Goal: Information Seeking & Learning: Learn about a topic

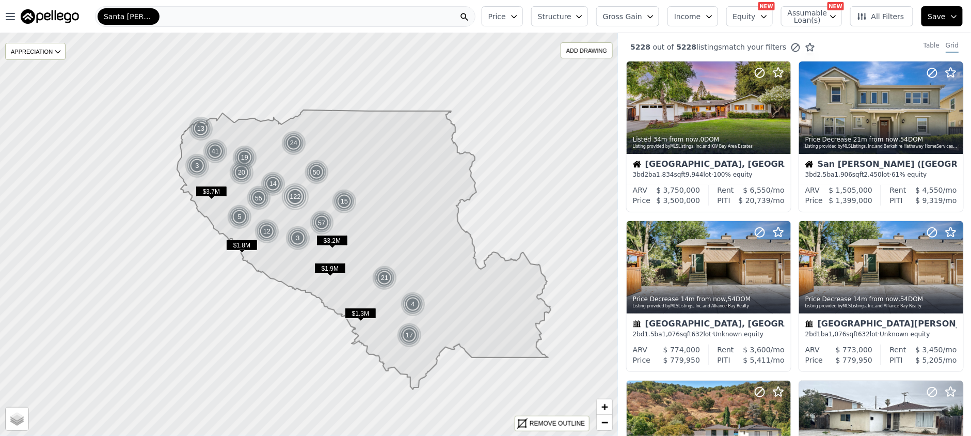
click at [653, 15] on button "Gross Gain" at bounding box center [627, 16] width 63 height 20
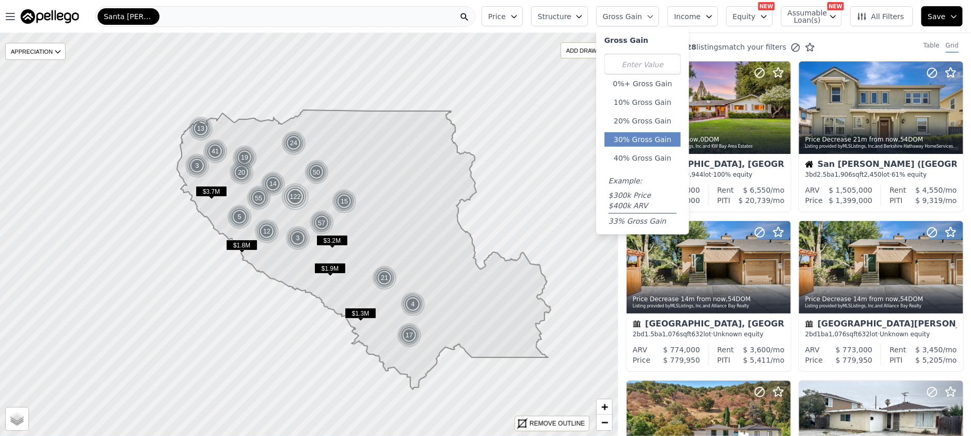
click at [661, 140] on button "30% Gross Gain" at bounding box center [642, 139] width 76 height 14
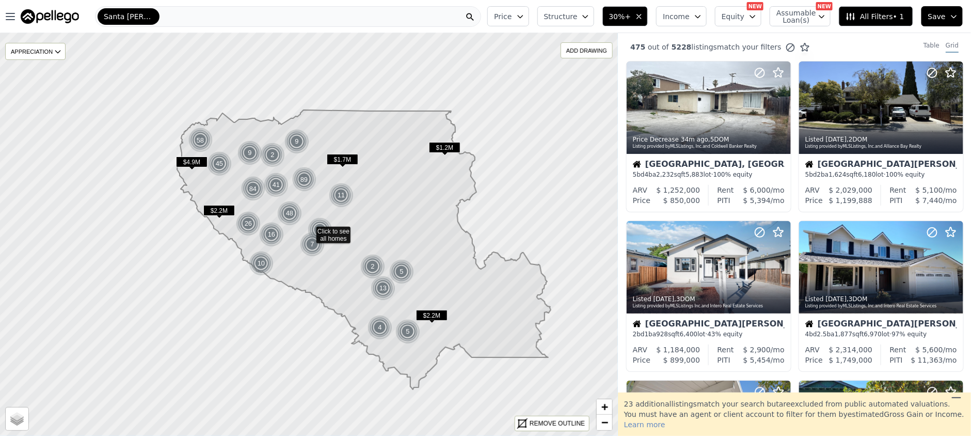
click at [577, 16] on span "Structure" at bounding box center [560, 16] width 33 height 10
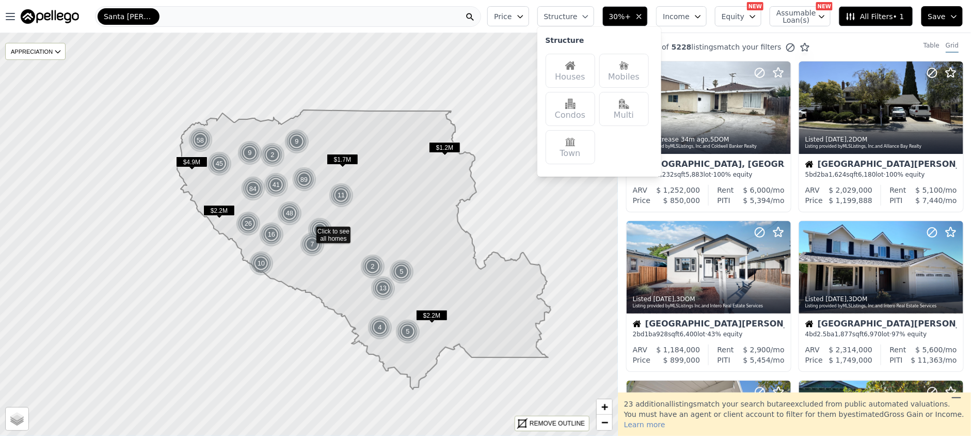
click at [575, 60] on img at bounding box center [570, 65] width 10 height 10
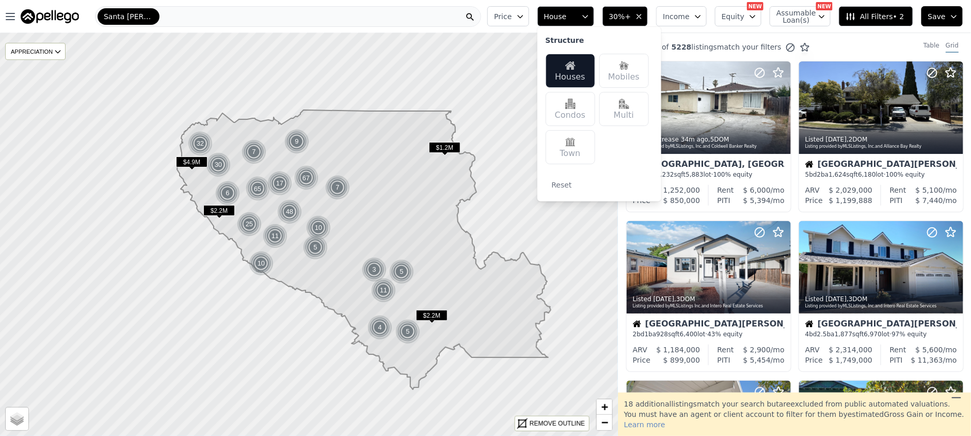
click at [416, 196] on icon at bounding box center [364, 249] width 374 height 279
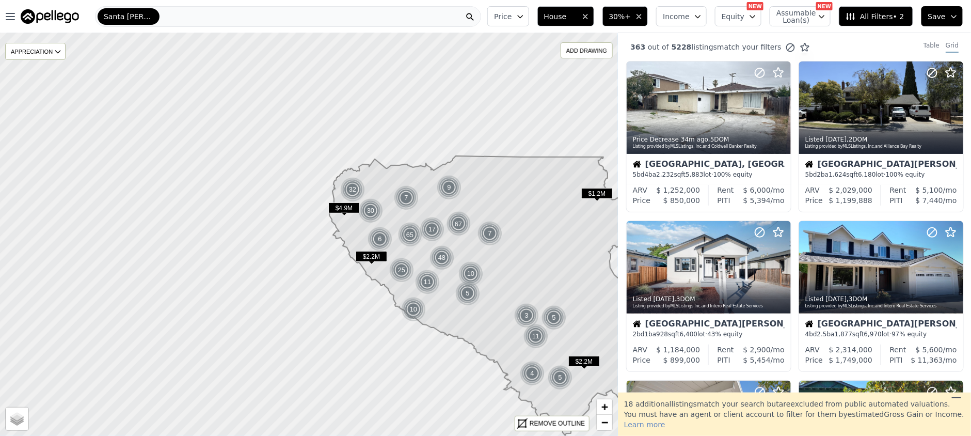
drag, startPoint x: 321, startPoint y: 274, endPoint x: 473, endPoint y: 319, distance: 158.5
click at [473, 319] on icon at bounding box center [516, 295] width 374 height 279
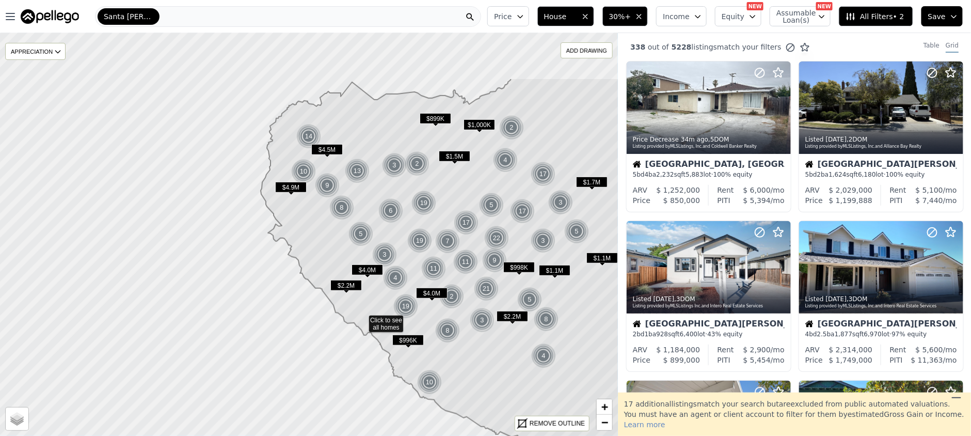
drag, startPoint x: 349, startPoint y: 151, endPoint x: 402, endPoint y: 237, distance: 101.0
click at [402, 237] on icon at bounding box center [497, 320] width 473 height 485
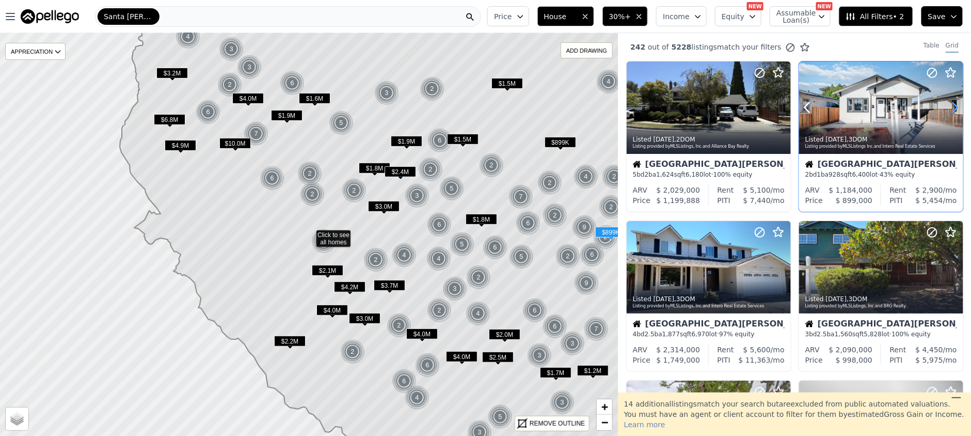
click at [949, 109] on icon at bounding box center [955, 107] width 17 height 17
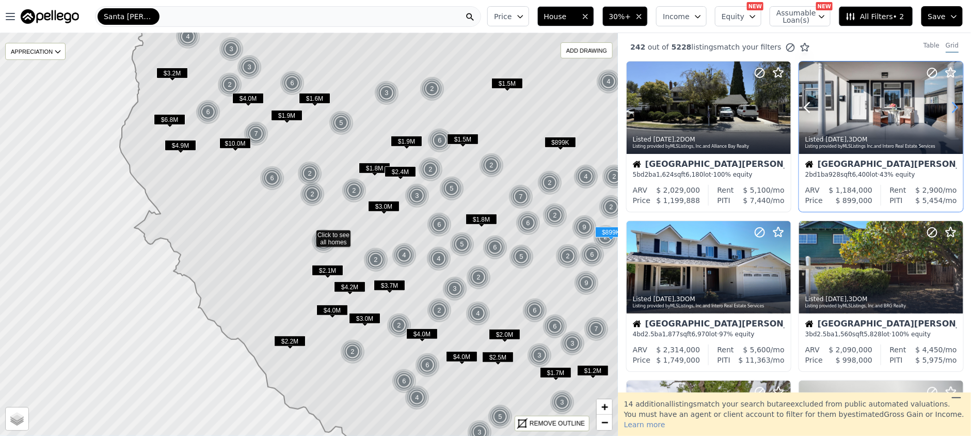
click at [949, 109] on icon at bounding box center [955, 107] width 17 height 17
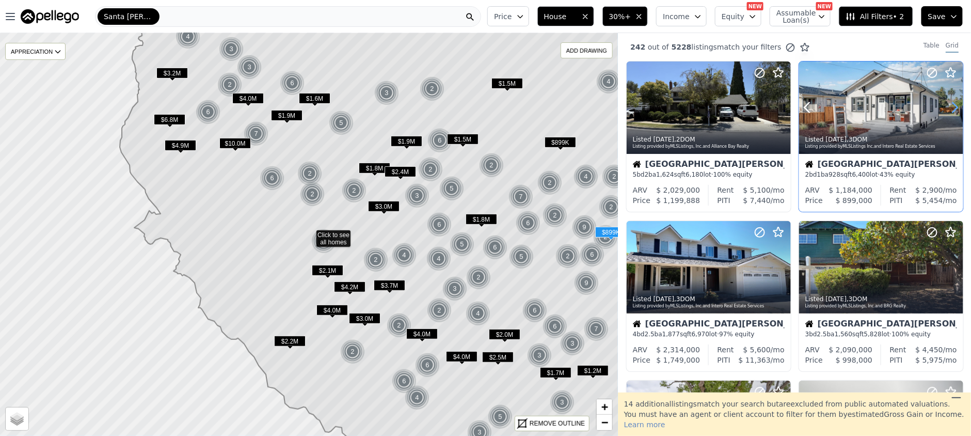
click at [949, 109] on icon at bounding box center [955, 107] width 17 height 17
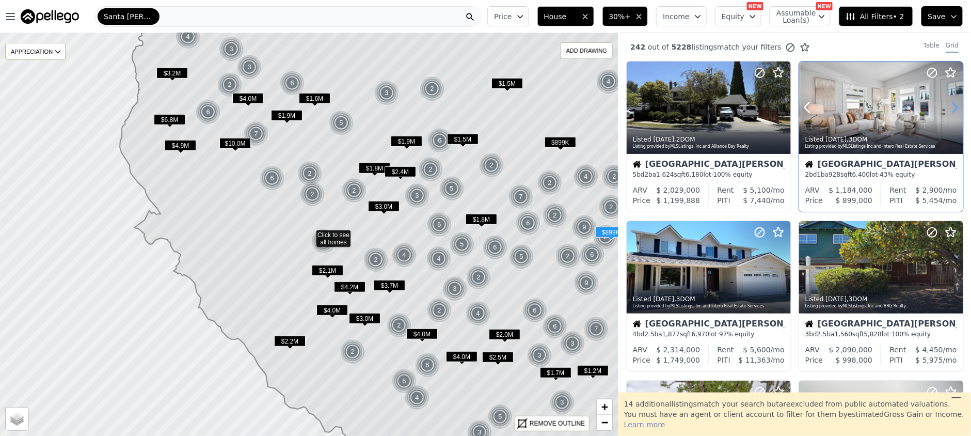
click at [949, 109] on icon at bounding box center [955, 107] width 17 height 17
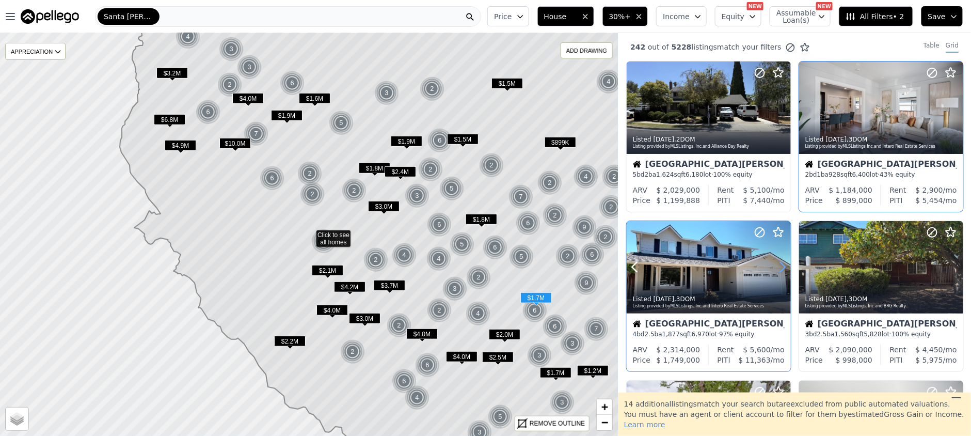
click at [781, 266] on icon at bounding box center [782, 267] width 17 height 17
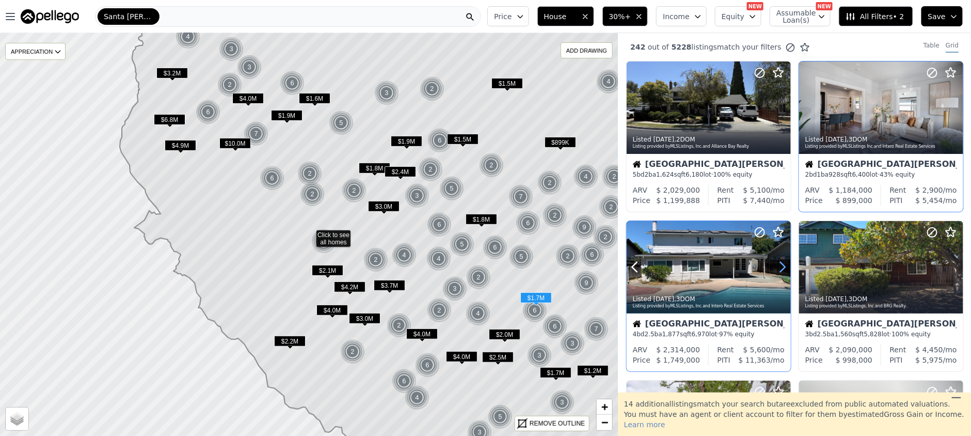
click at [781, 266] on icon at bounding box center [782, 267] width 17 height 17
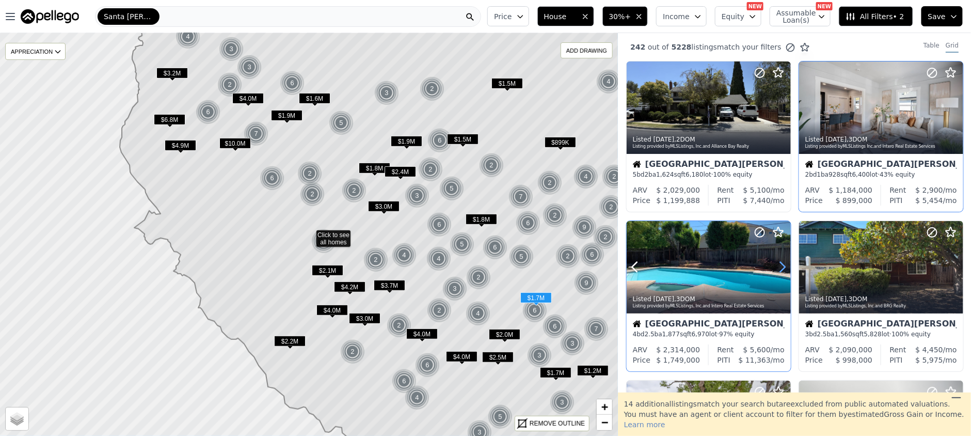
click at [781, 266] on icon at bounding box center [782, 267] width 17 height 17
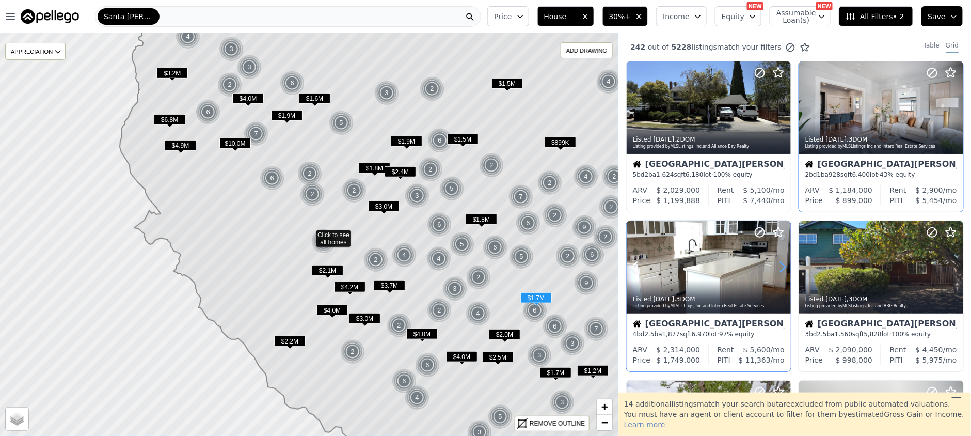
click at [781, 266] on icon at bounding box center [782, 267] width 17 height 17
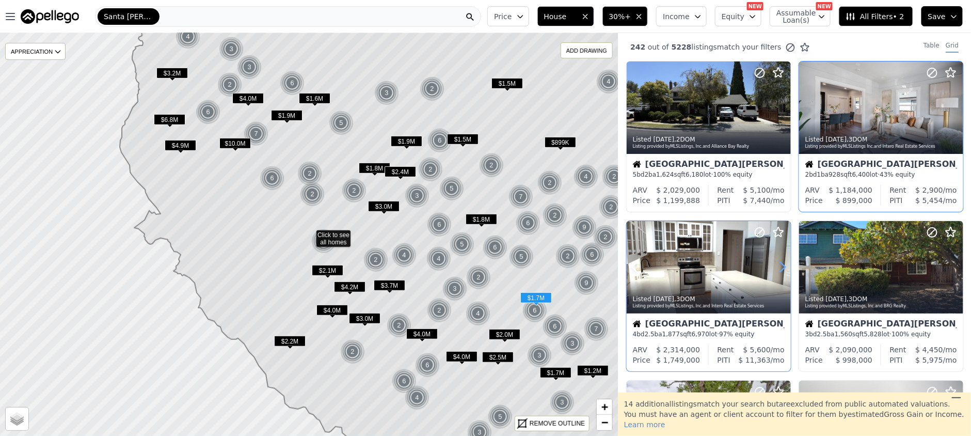
click at [781, 266] on icon at bounding box center [782, 267] width 17 height 17
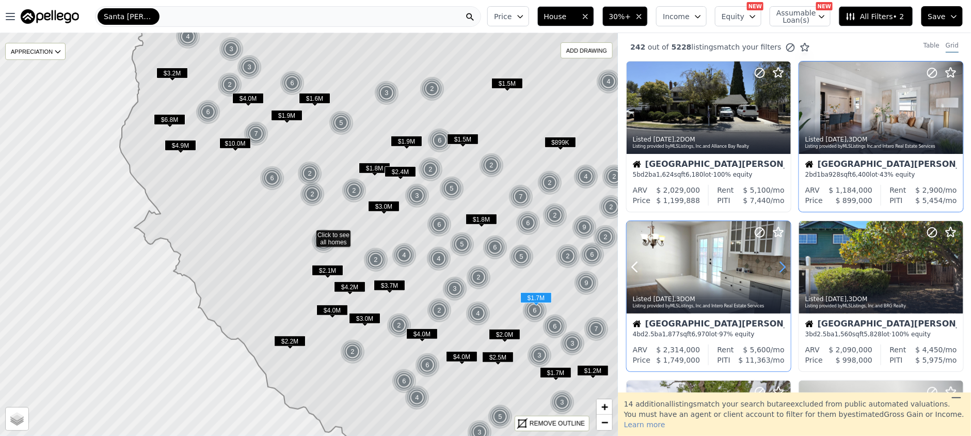
click at [781, 266] on icon at bounding box center [782, 267] width 17 height 17
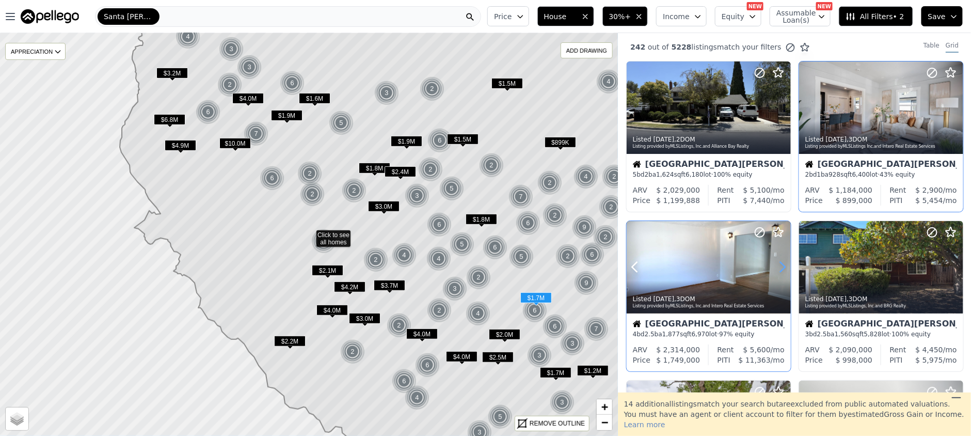
click at [781, 266] on icon at bounding box center [782, 267] width 17 height 17
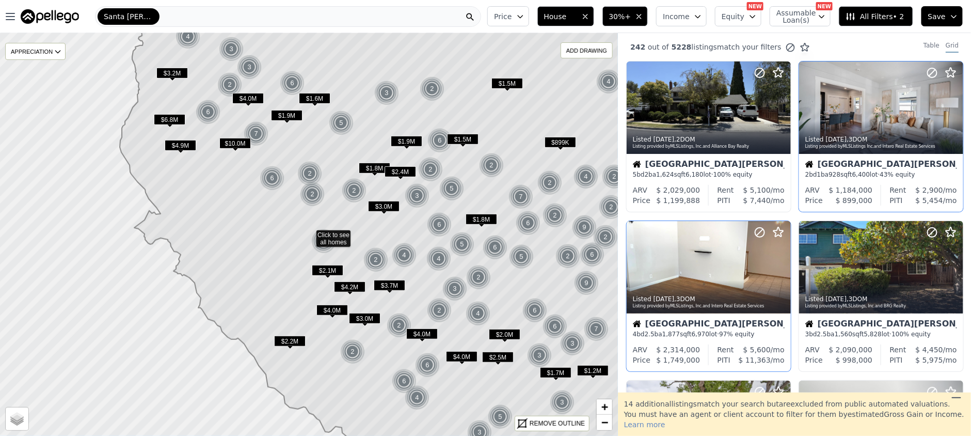
click at [876, 19] on span "All Filters • 2" at bounding box center [874, 16] width 58 height 10
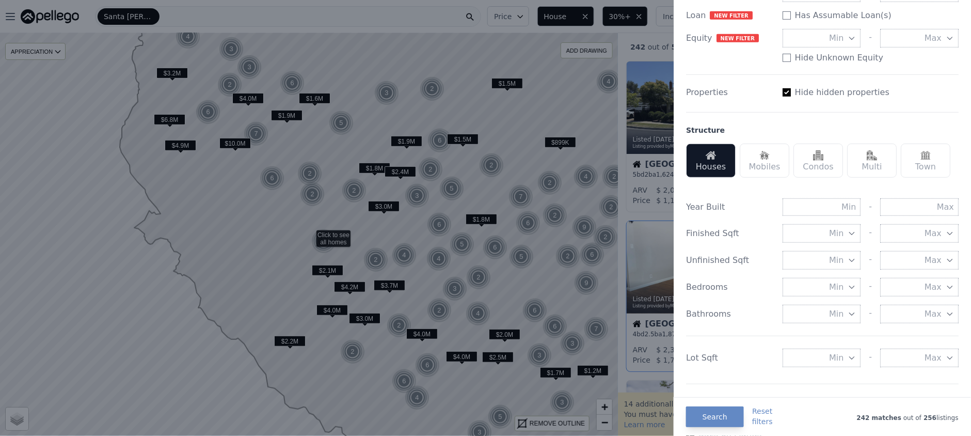
scroll to position [206, 0]
click at [815, 243] on button "Min" at bounding box center [821, 234] width 78 height 19
click at [815, 299] on button "1000 sqft" at bounding box center [821, 289] width 78 height 19
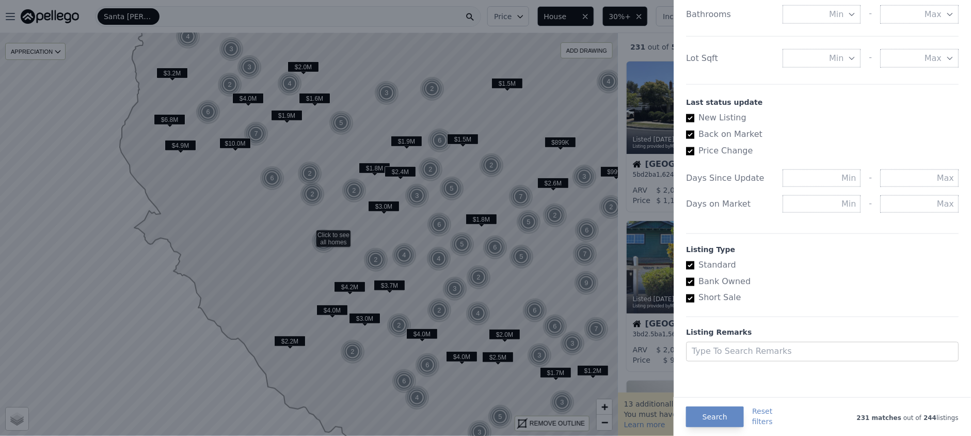
scroll to position [543, 0]
click at [910, 171] on input "text" at bounding box center [919, 178] width 78 height 18
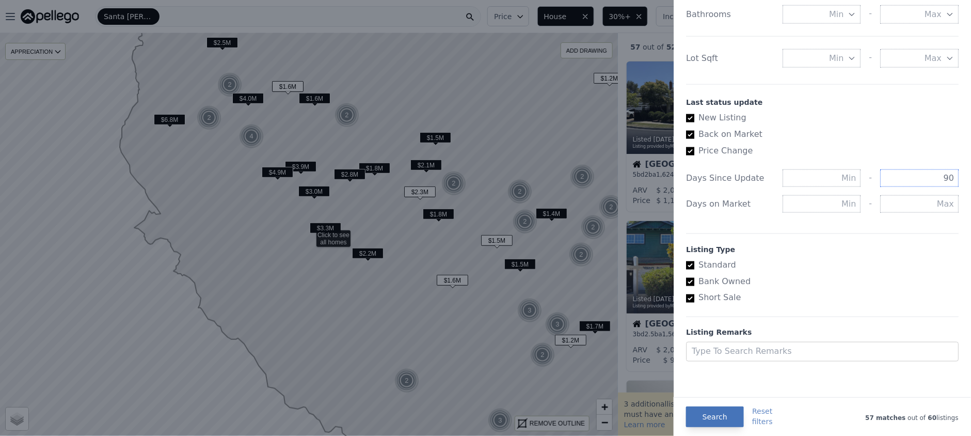
type input "90"
click at [710, 419] on button "Search" at bounding box center [715, 416] width 58 height 21
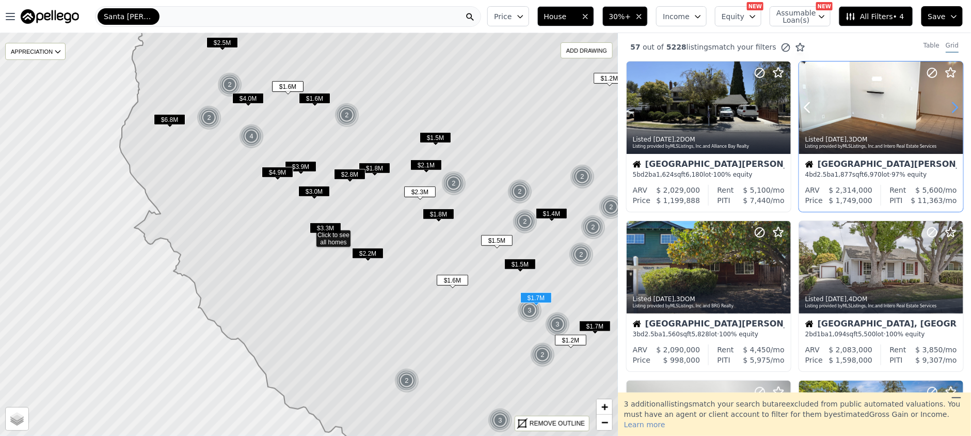
click at [954, 107] on icon at bounding box center [955, 107] width 17 height 17
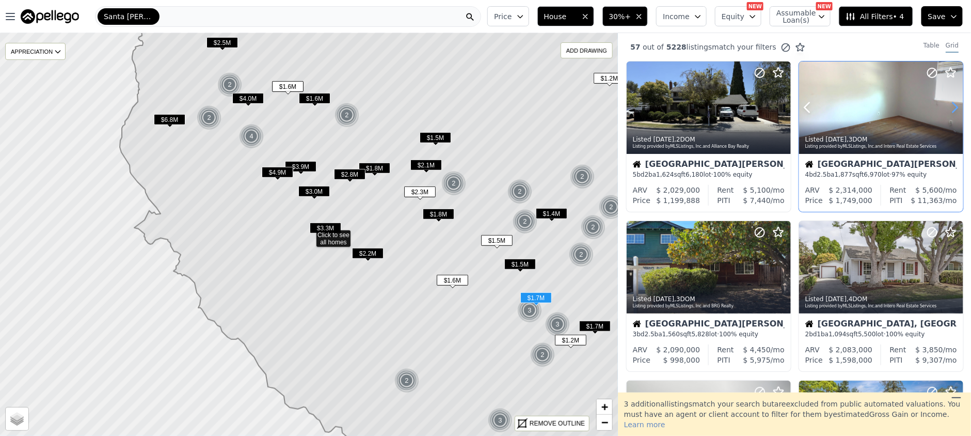
click at [954, 106] on icon at bounding box center [955, 107] width 17 height 17
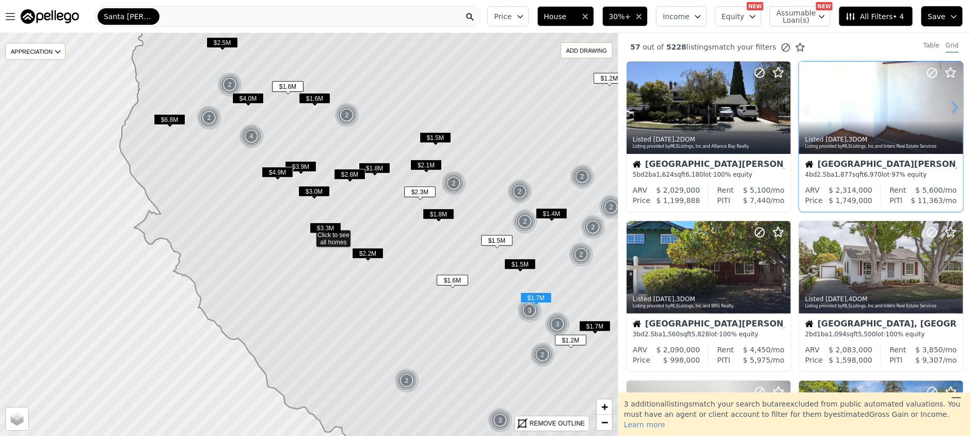
click at [954, 106] on icon at bounding box center [955, 107] width 17 height 17
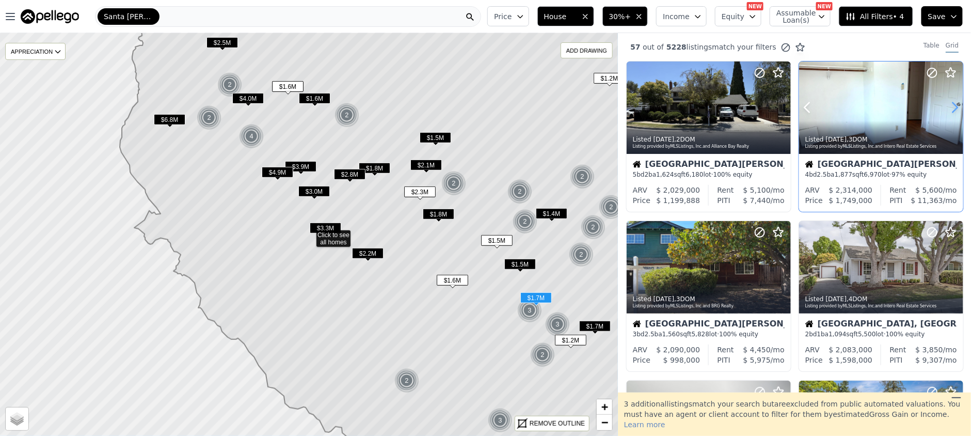
click at [954, 106] on icon at bounding box center [955, 107] width 17 height 17
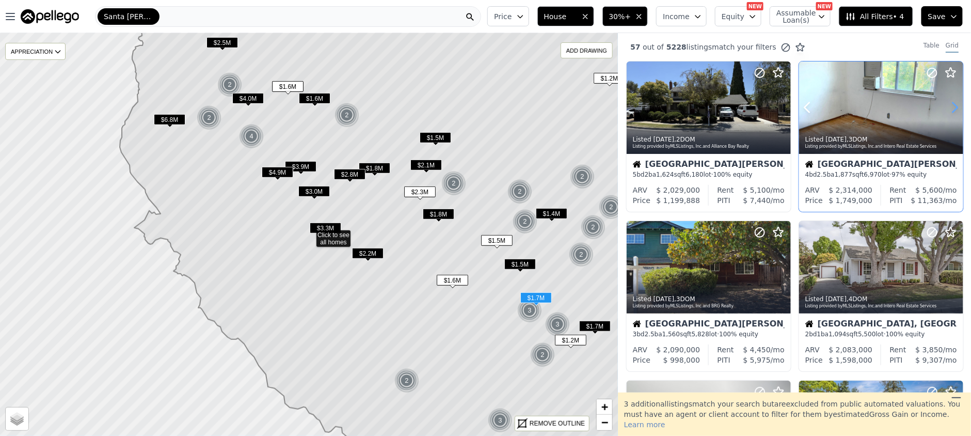
click at [954, 106] on icon at bounding box center [955, 107] width 17 height 17
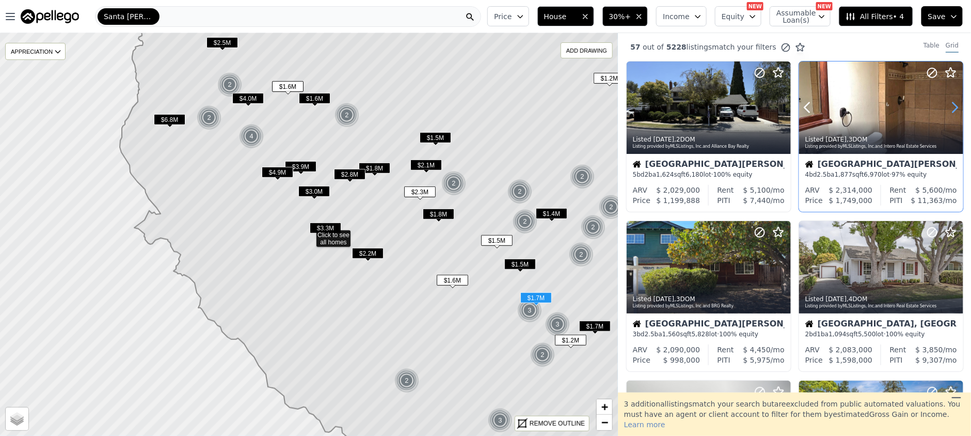
click at [954, 106] on icon at bounding box center [955, 107] width 17 height 17
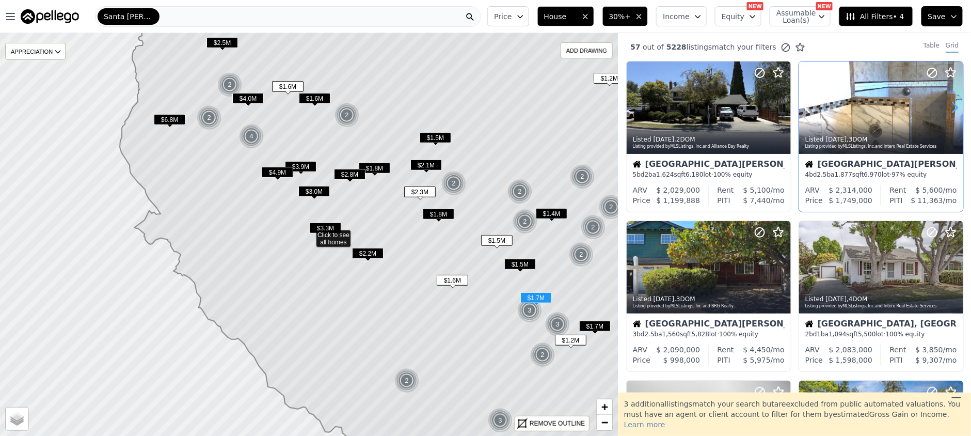
click at [954, 106] on icon at bounding box center [955, 107] width 17 height 17
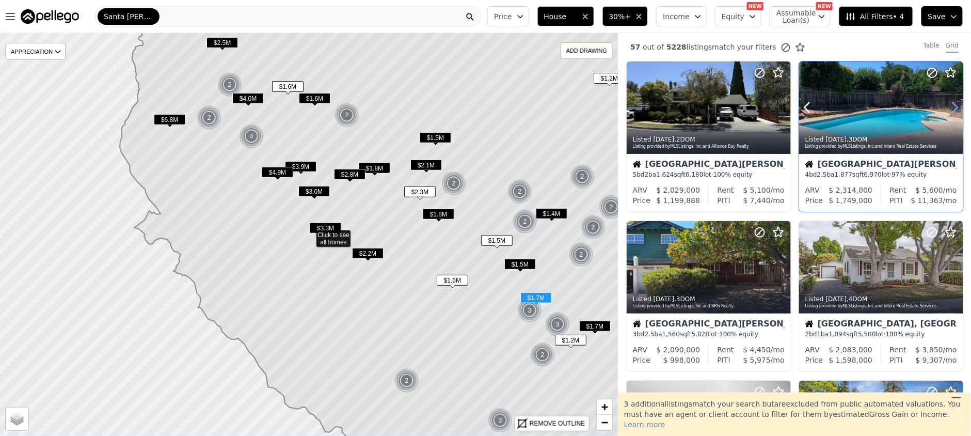
click at [954, 106] on icon at bounding box center [955, 107] width 17 height 17
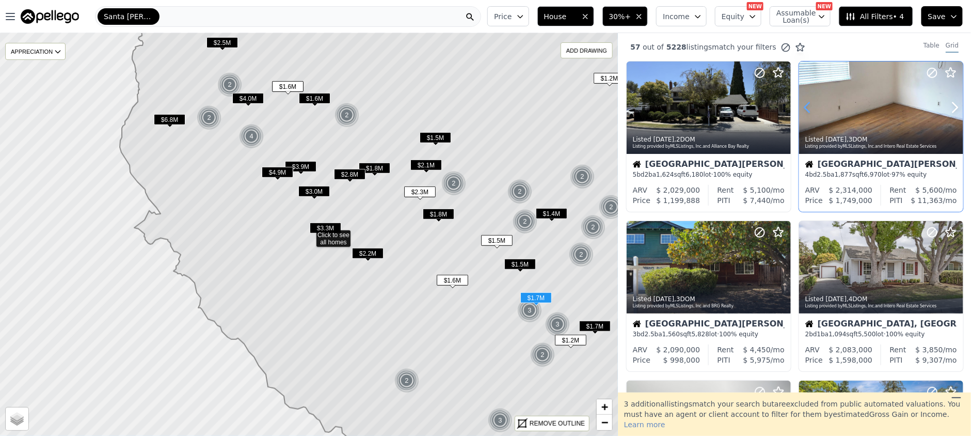
click at [802, 115] on icon at bounding box center [807, 107] width 17 height 17
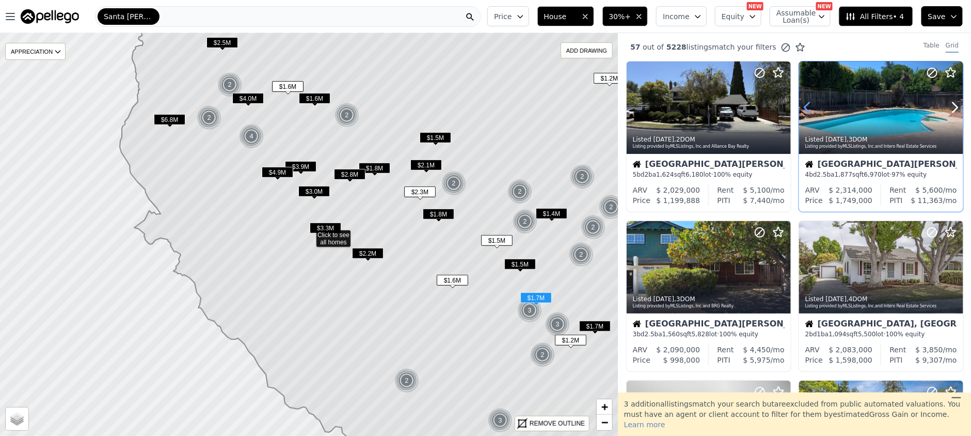
click at [802, 115] on icon at bounding box center [807, 107] width 17 height 17
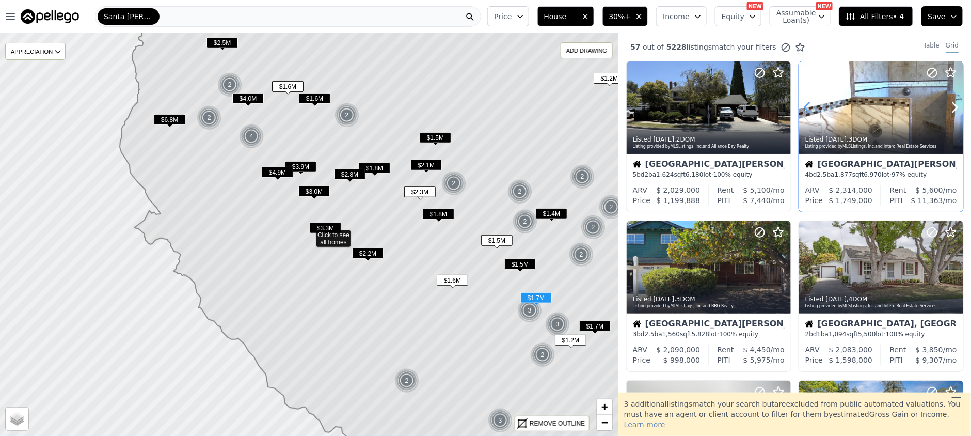
click at [802, 115] on icon at bounding box center [807, 107] width 17 height 17
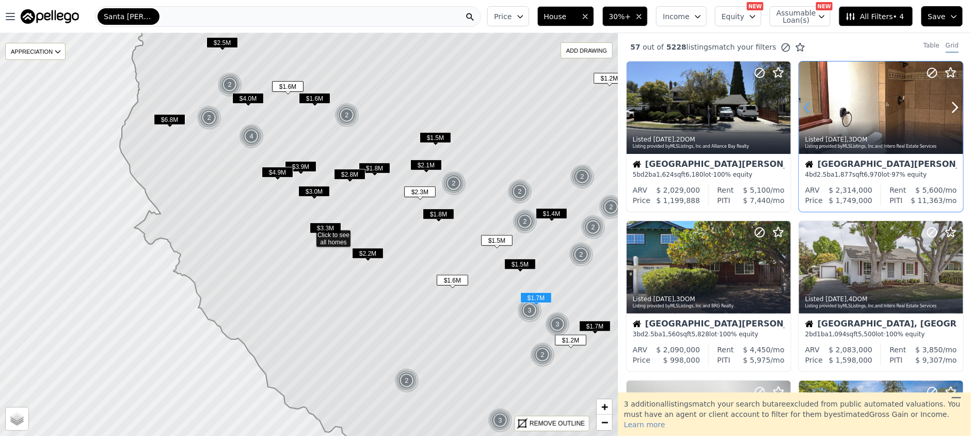
click at [802, 115] on icon at bounding box center [807, 107] width 17 height 17
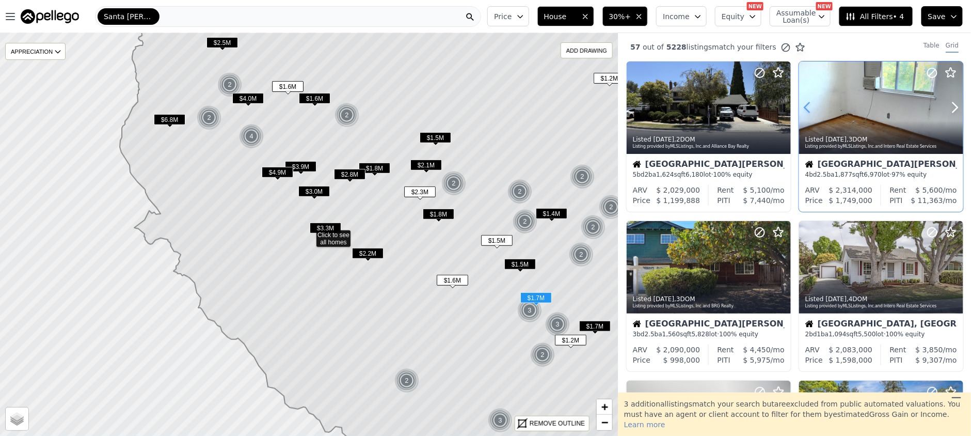
click at [802, 115] on icon at bounding box center [807, 107] width 17 height 17
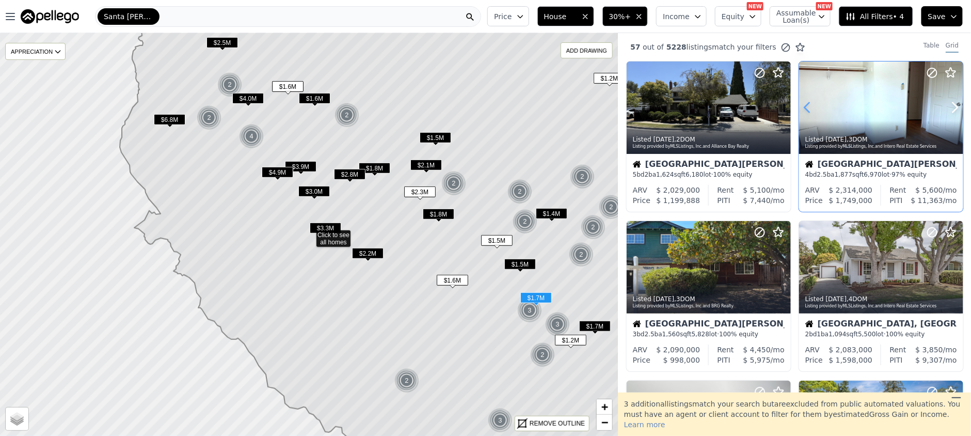
click at [802, 115] on icon at bounding box center [807, 107] width 17 height 17
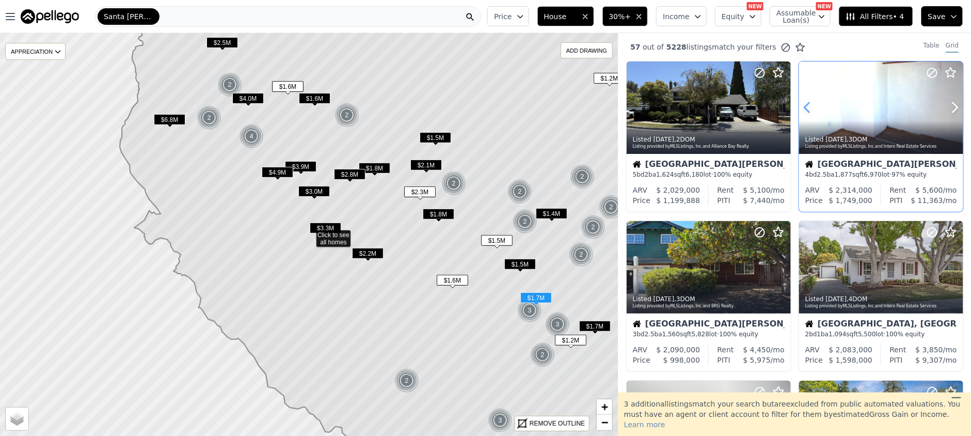
click at [802, 115] on icon at bounding box center [807, 107] width 17 height 17
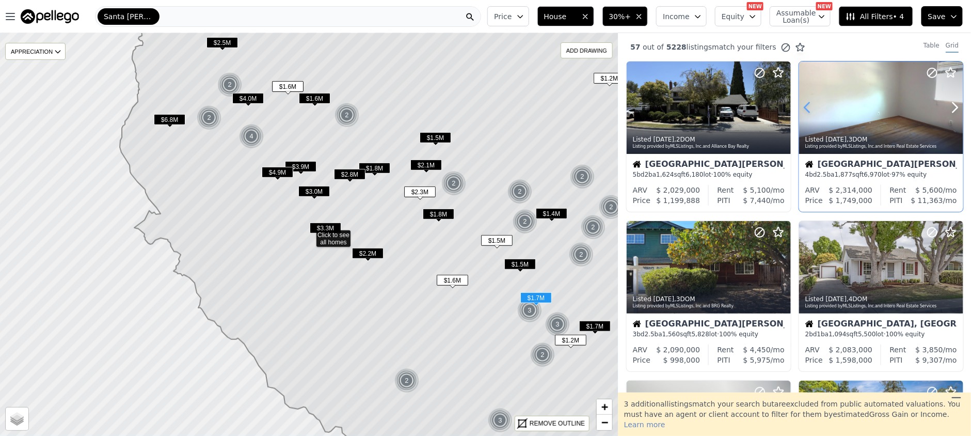
click at [802, 115] on icon at bounding box center [807, 107] width 17 height 17
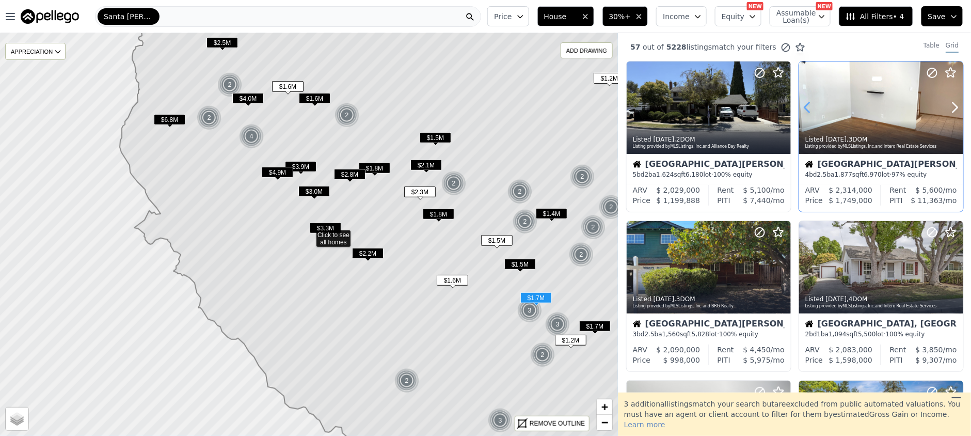
click at [802, 115] on icon at bounding box center [807, 107] width 17 height 17
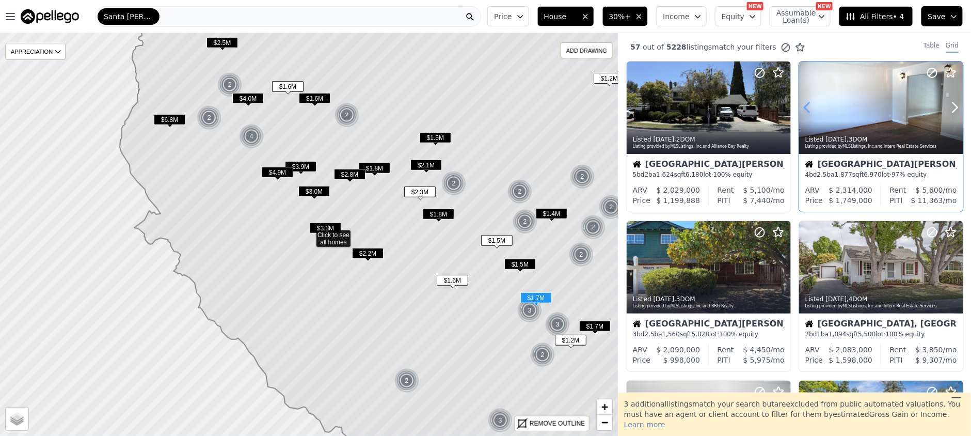
click at [802, 115] on icon at bounding box center [807, 107] width 17 height 17
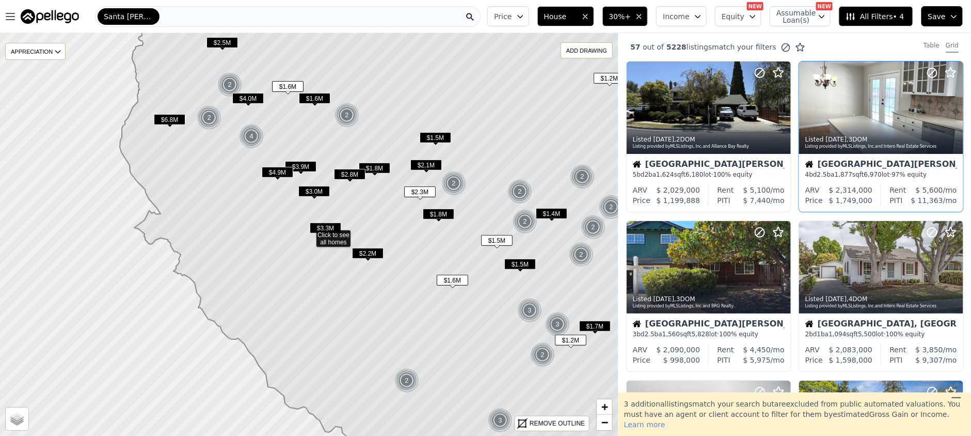
click at [493, 241] on span "$1.5M" at bounding box center [496, 240] width 31 height 11
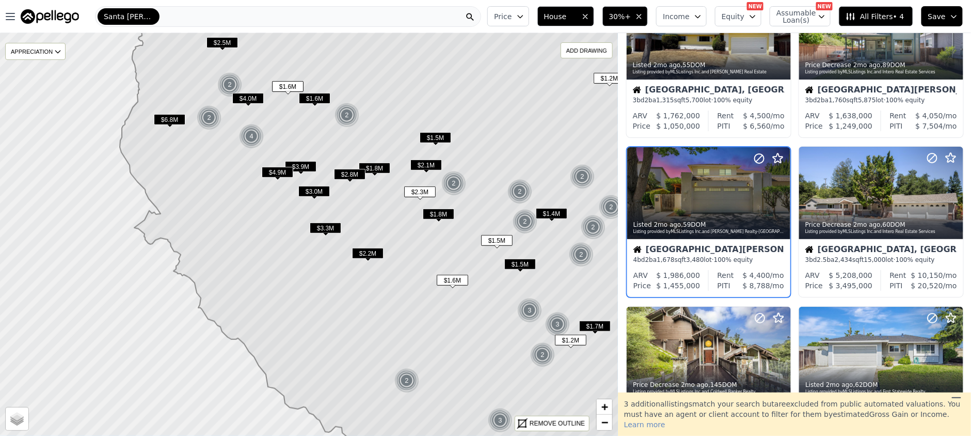
scroll to position [78, 0]
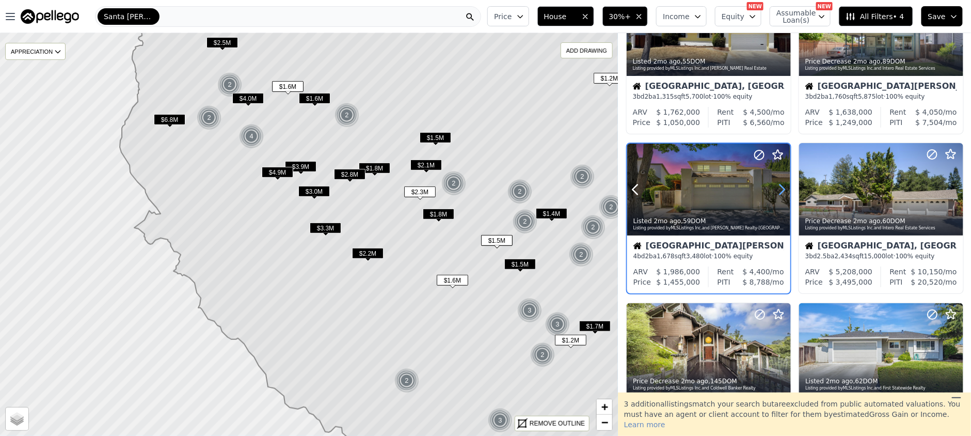
click at [784, 192] on icon at bounding box center [782, 189] width 17 height 17
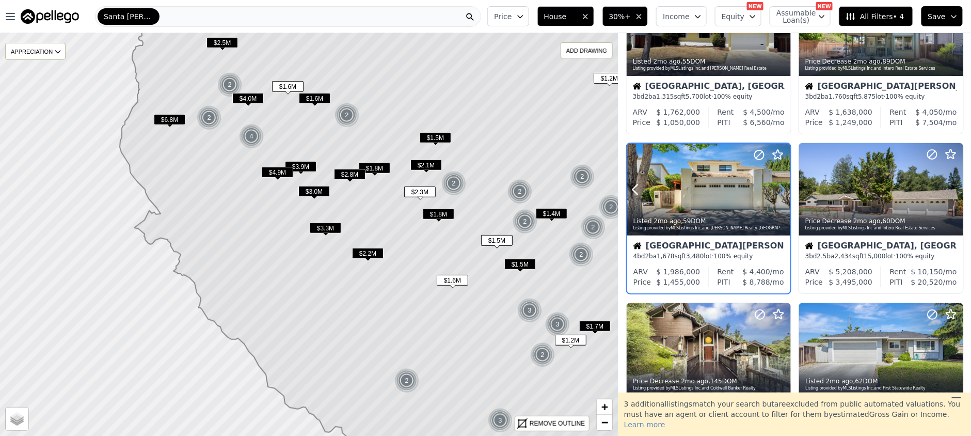
click at [784, 192] on icon at bounding box center [782, 189] width 17 height 17
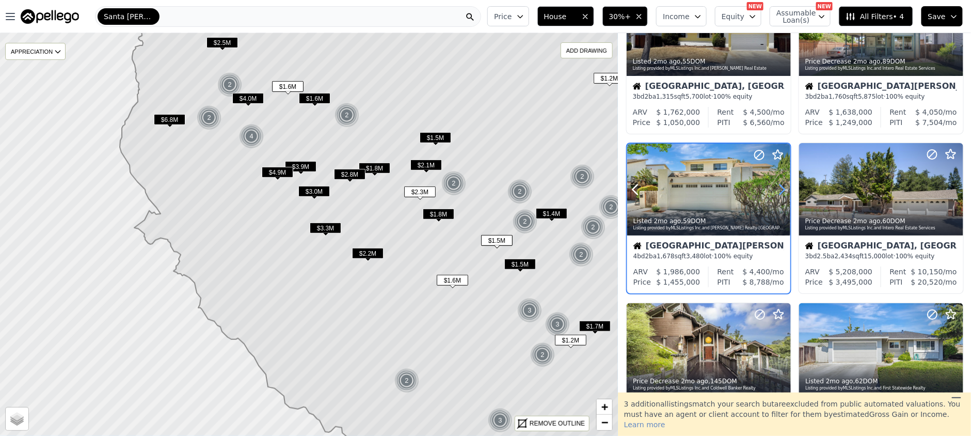
click at [784, 192] on icon at bounding box center [782, 189] width 17 height 17
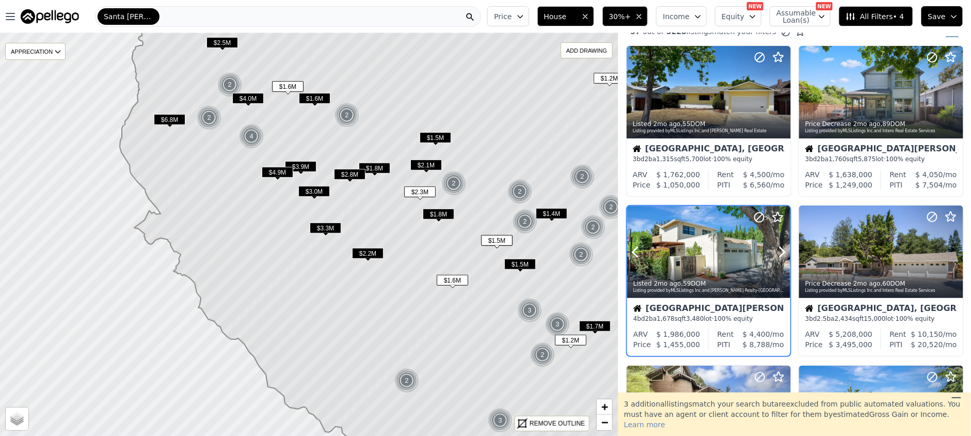
scroll to position [9, 0]
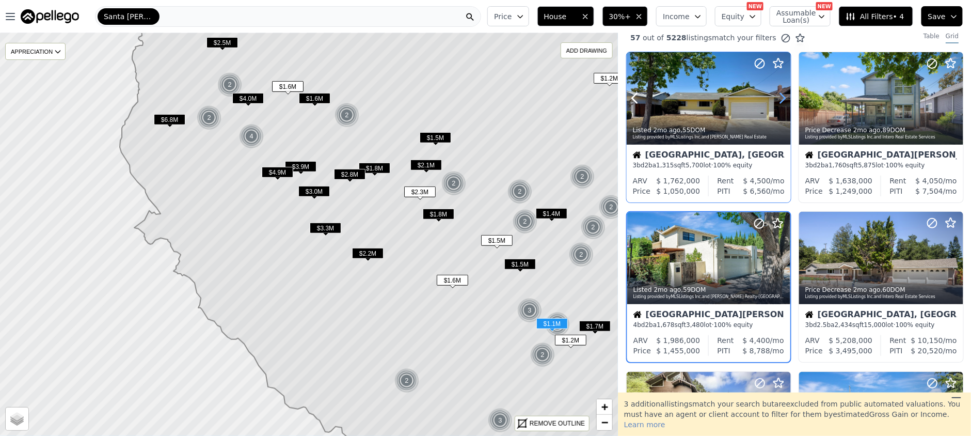
click at [780, 99] on icon at bounding box center [782, 98] width 17 height 17
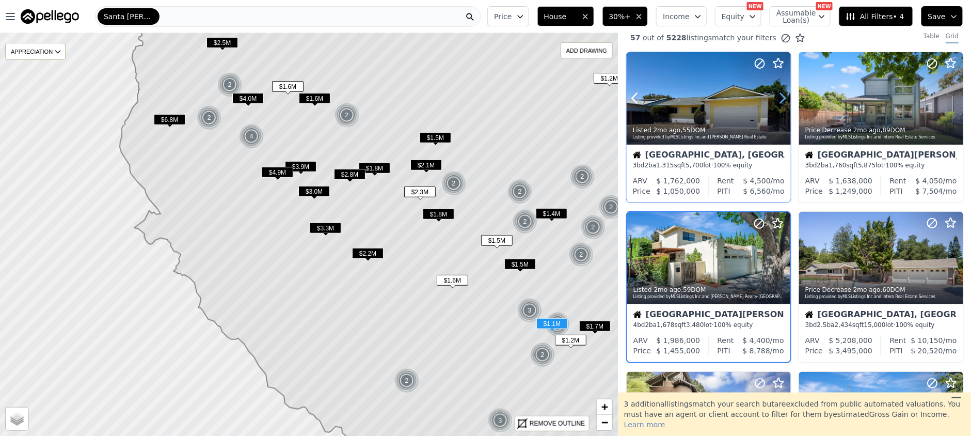
click at [780, 99] on icon at bounding box center [782, 98] width 17 height 17
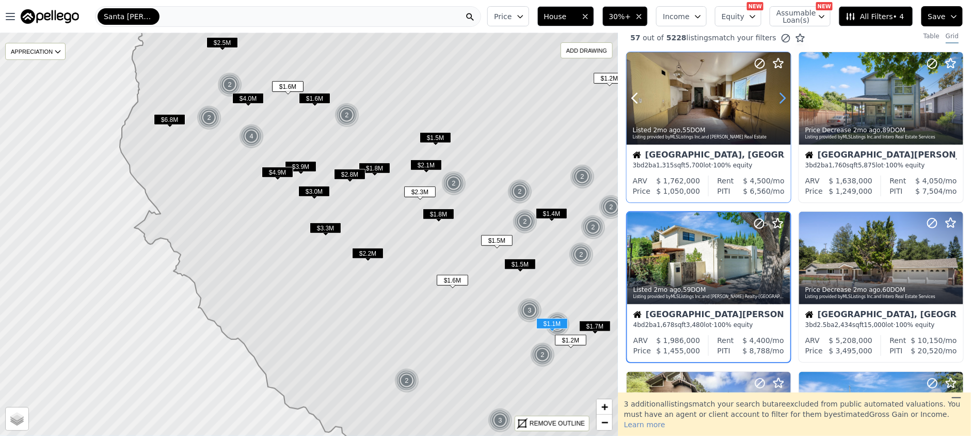
click at [780, 101] on icon at bounding box center [782, 98] width 17 height 17
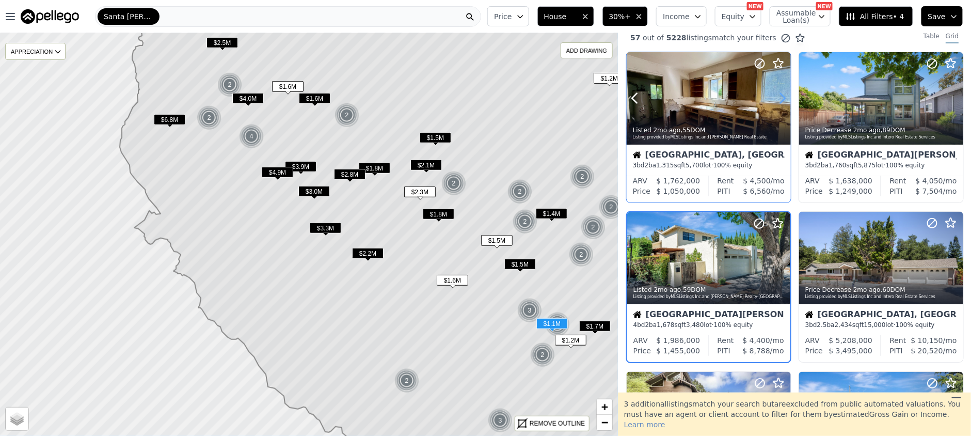
click at [780, 101] on icon at bounding box center [782, 98] width 17 height 17
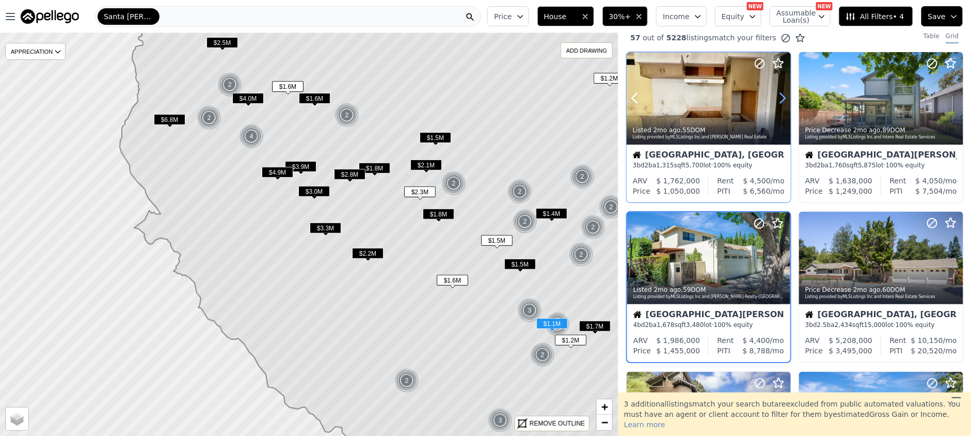
click at [780, 101] on icon at bounding box center [782, 98] width 17 height 17
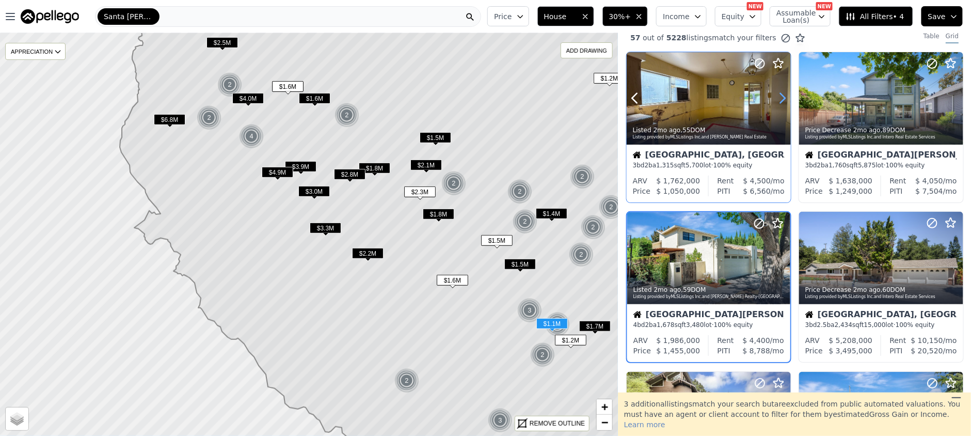
click at [780, 101] on icon at bounding box center [782, 98] width 17 height 17
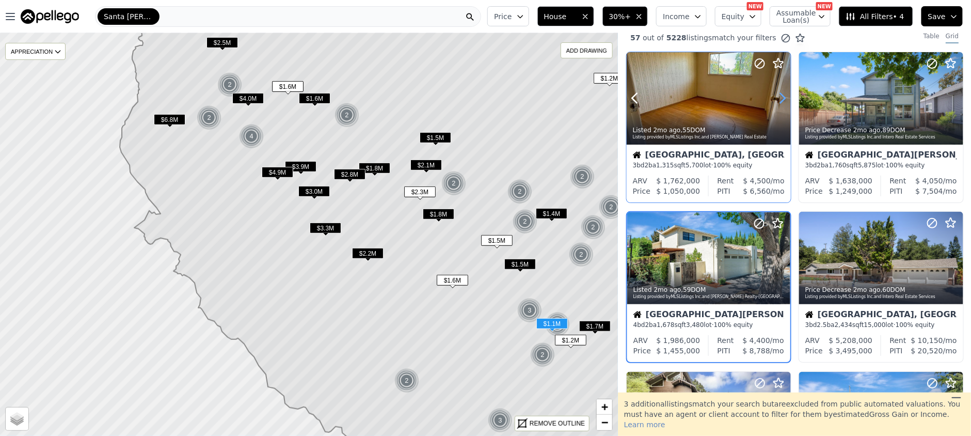
click at [780, 101] on icon at bounding box center [782, 98] width 17 height 17
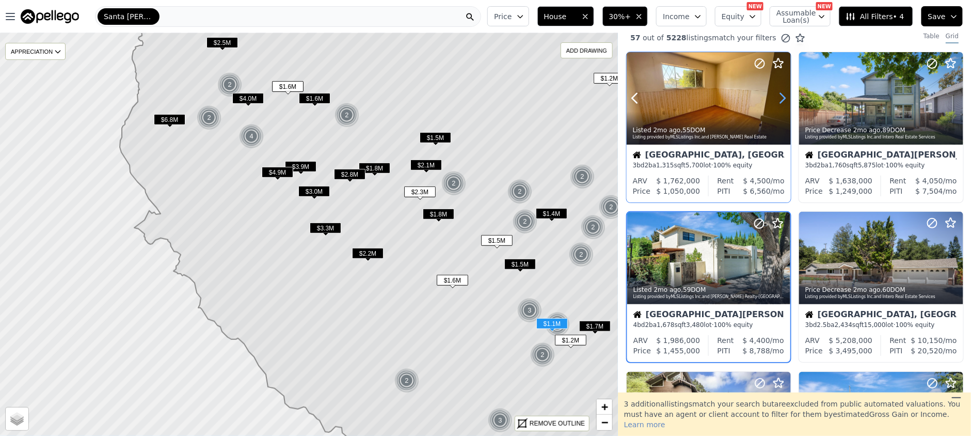
click at [780, 101] on icon at bounding box center [782, 98] width 17 height 17
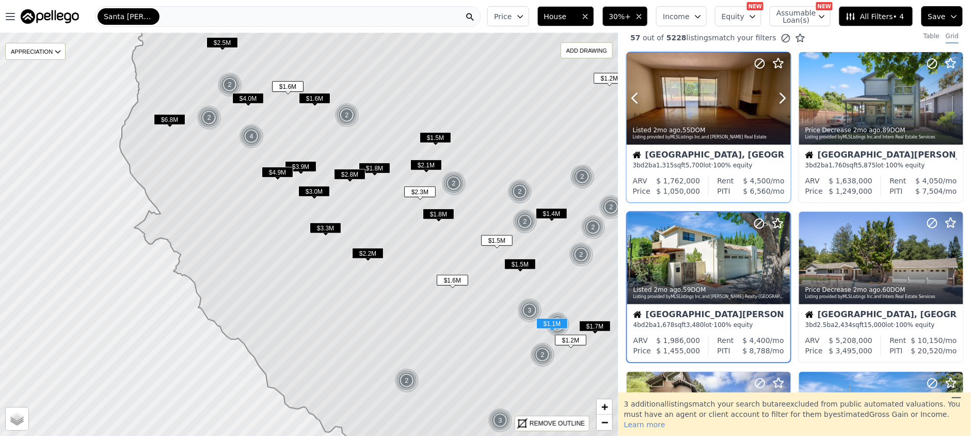
click at [679, 112] on div at bounding box center [709, 120] width 164 height 19
